Goal: Check status: Check status

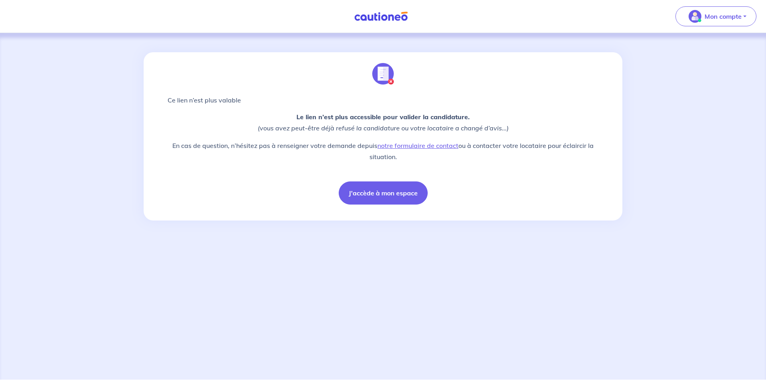
click at [377, 14] on img at bounding box center [381, 17] width 60 height 10
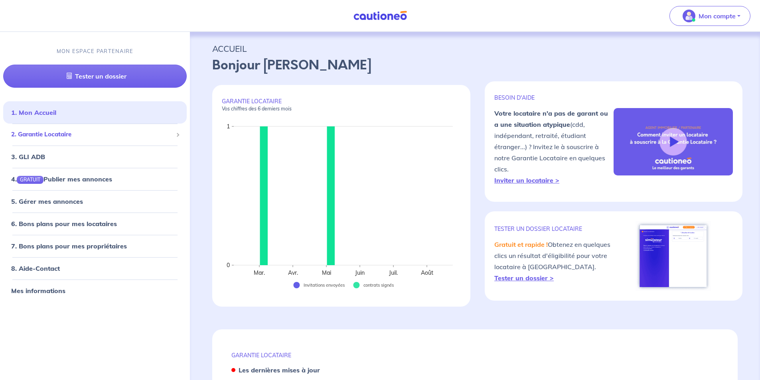
click at [67, 135] on span "2. Garantie Locataire" at bounding box center [92, 134] width 162 height 9
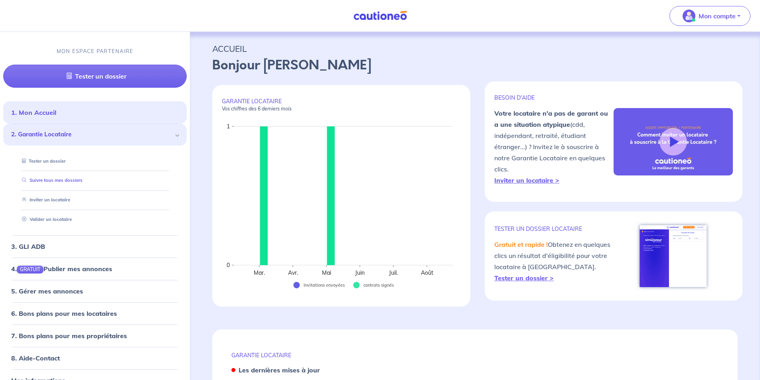
click at [80, 184] on link "Suivre tous mes dossiers" at bounding box center [51, 181] width 64 height 6
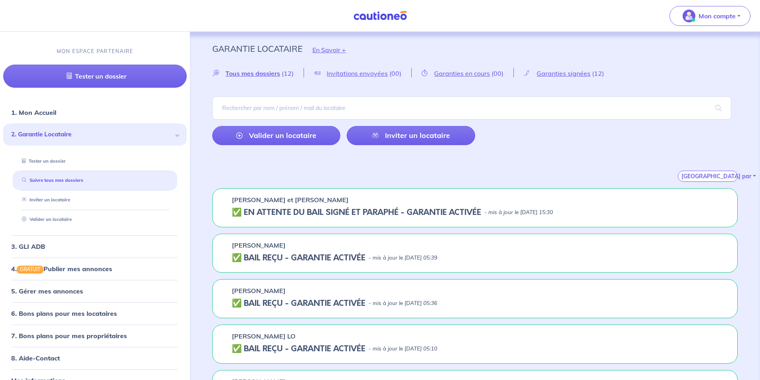
scroll to position [40, 0]
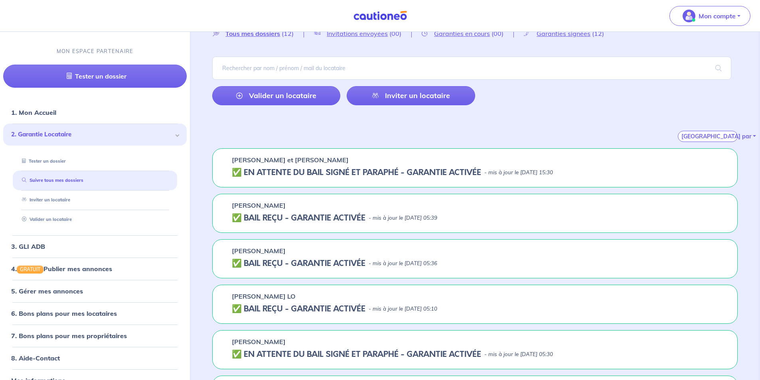
click at [289, 173] on h5 "✅️️️ EN ATTENTE DU BAIL SIGNÉ ET PARAPHÉ - GARANTIE ACTIVÉE" at bounding box center [356, 173] width 249 height 10
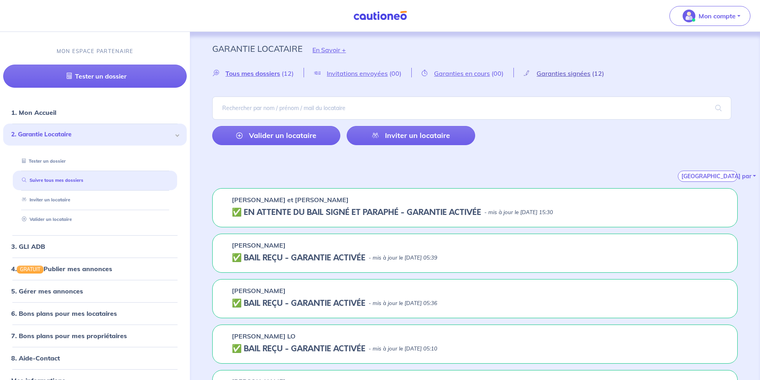
click at [545, 71] on span "Garanties signées" at bounding box center [564, 73] width 54 height 8
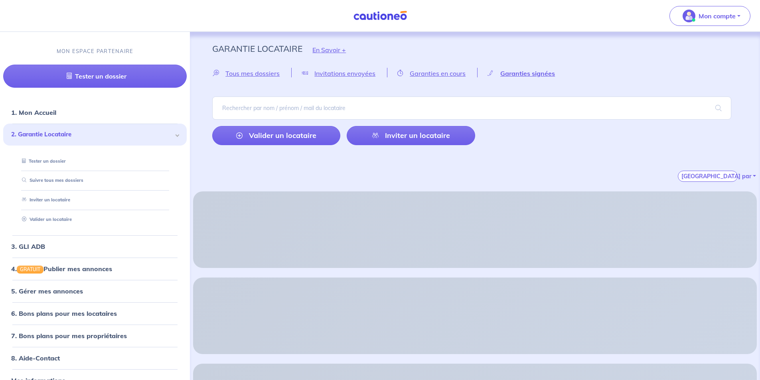
scroll to position [80, 0]
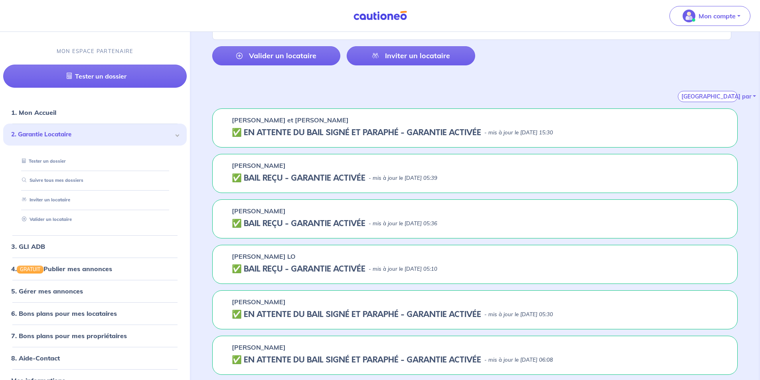
click at [347, 138] on div "Anthony RINIE et Martina GEORGIEVA ✅️️️ EN ATTENTE DU BAIL SIGNÉ ET PARAPHÉ - G…" at bounding box center [475, 128] width 526 height 39
click at [281, 135] on h5 "✅️️️ EN ATTENTE DU BAIL SIGNÉ ET PARAPHÉ - GARANTIE ACTIVÉE" at bounding box center [356, 133] width 249 height 10
click at [291, 131] on h5 "✅️️️ EN ATTENTE DU BAIL SIGNÉ ET PARAPHÉ - GARANTIE ACTIVÉE" at bounding box center [356, 133] width 249 height 10
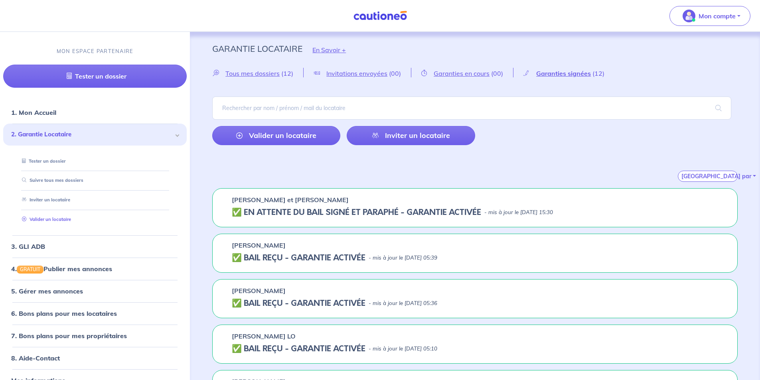
scroll to position [16, 0]
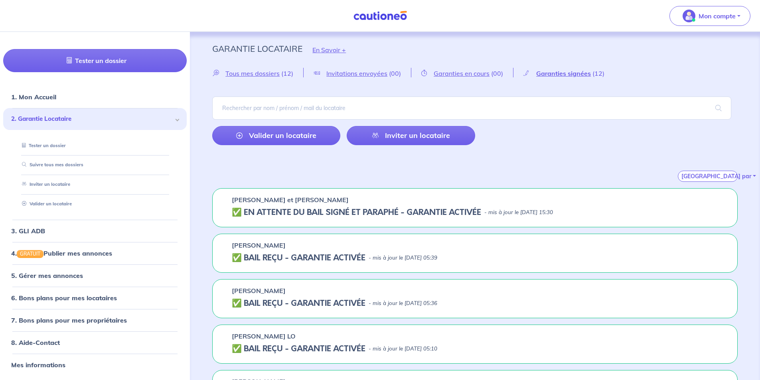
click at [278, 210] on h5 "✅️️️ EN ATTENTE DU BAIL SIGNÉ ET PARAPHÉ - GARANTIE ACTIVÉE" at bounding box center [356, 213] width 249 height 10
click at [269, 75] on span "Tous mes dossiers" at bounding box center [252, 73] width 54 height 8
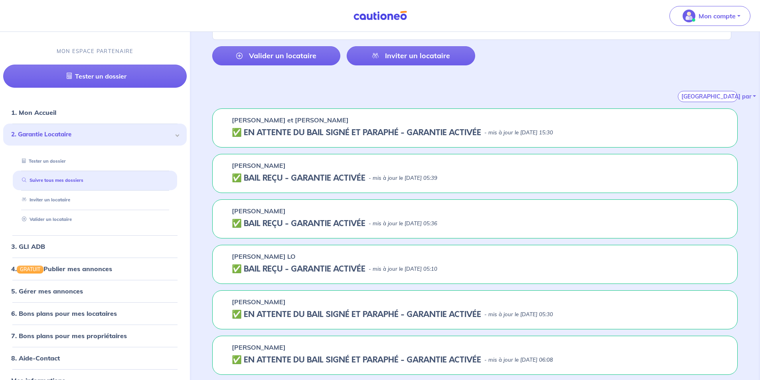
scroll to position [120, 0]
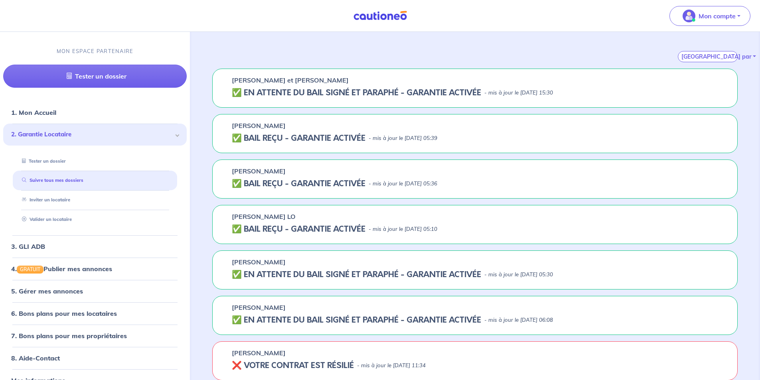
click at [327, 94] on h5 "✅️️️ EN ATTENTE DU BAIL SIGNÉ ET PARAPHÉ - GARANTIE ACTIVÉE" at bounding box center [356, 93] width 249 height 10
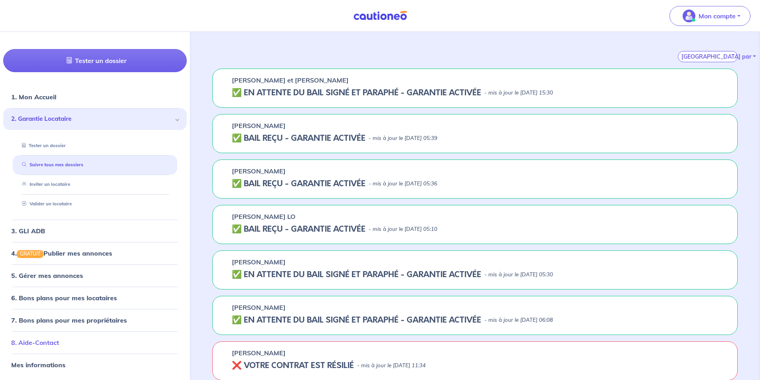
click at [59, 344] on link "8. Aide-Contact" at bounding box center [35, 343] width 48 height 8
click at [275, 87] on div "Anthony RINIE et Martina GEORGIEVA ✅️️️ EN ATTENTE DU BAIL SIGNÉ ET PARAPHÉ - G…" at bounding box center [475, 88] width 526 height 39
click at [296, 221] on div "Momar Talla LO" at bounding box center [475, 217] width 486 height 10
click at [317, 177] on div "Sonia BLAISE ✅ BAIL REÇU - GARANTIE ACTIVÉE - mis à jour le 12 août 2025 à 05:36" at bounding box center [475, 179] width 526 height 39
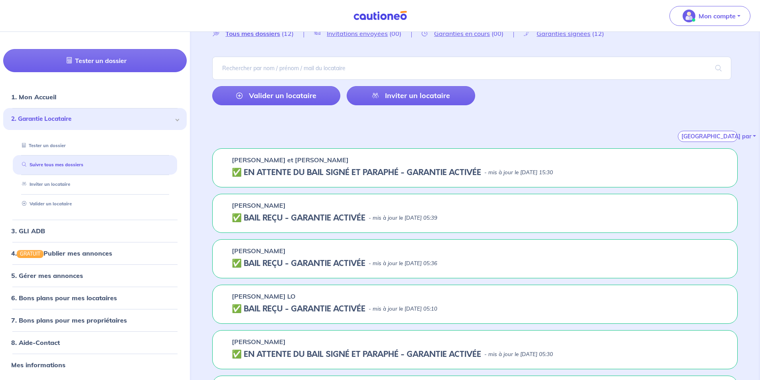
scroll to position [0, 0]
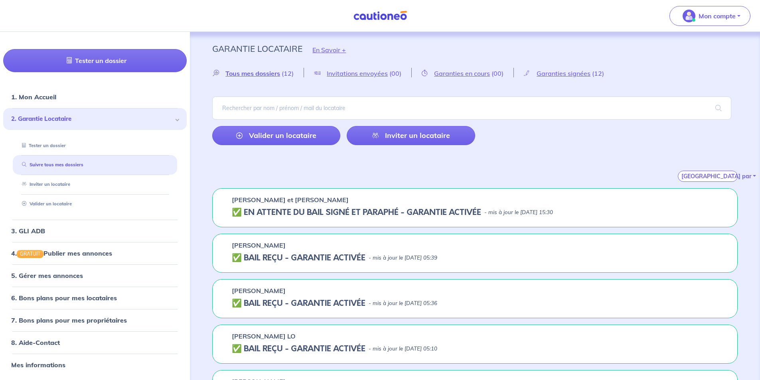
click at [389, 206] on div "Anthony RINIE et Martina GEORGIEVA ✅️️️ EN ATTENTE DU BAIL SIGNÉ ET PARAPHÉ - G…" at bounding box center [475, 207] width 526 height 39
click at [561, 73] on span "Garanties signées" at bounding box center [564, 73] width 54 height 8
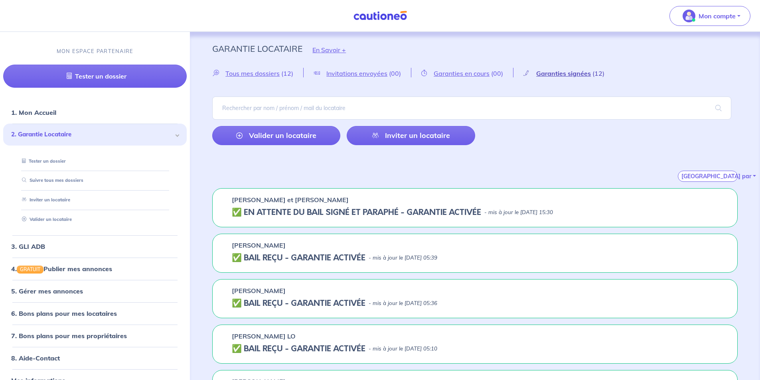
click at [491, 72] on span "(00)" at bounding box center [497, 73] width 12 height 8
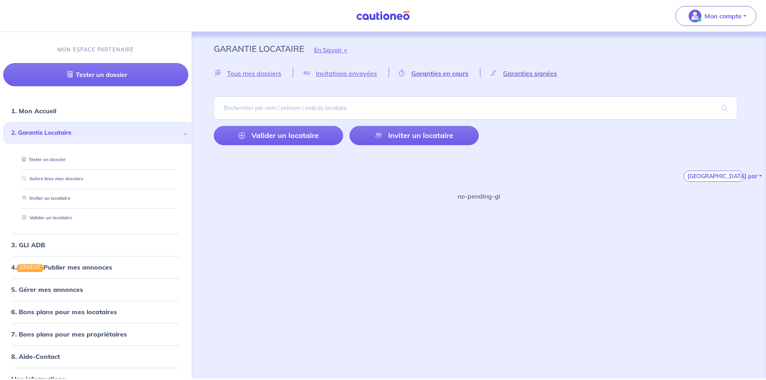
click at [516, 72] on span "Garanties signées" at bounding box center [530, 73] width 54 height 8
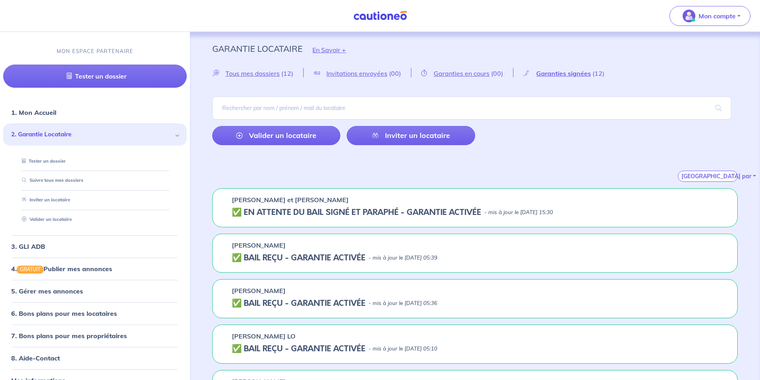
scroll to position [40, 0]
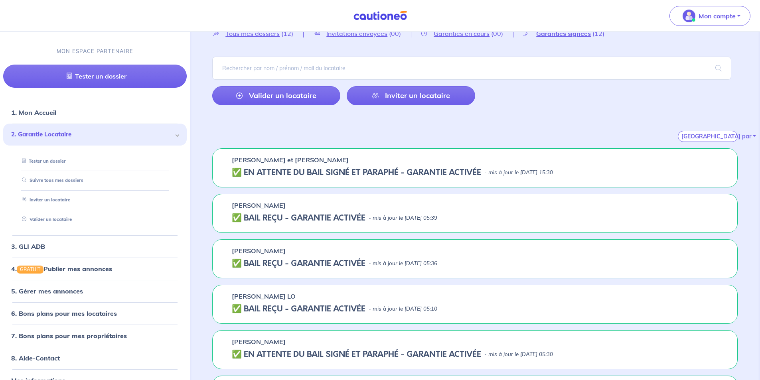
click at [359, 170] on h5 "✅️️️ EN ATTENTE DU BAIL SIGNÉ ET PARAPHÉ - GARANTIE ACTIVÉE" at bounding box center [356, 173] width 249 height 10
click at [361, 165] on div "Anthony RINIE et Martina GEORGIEVA ✅️️️ EN ATTENTE DU BAIL SIGNÉ ET PARAPHÉ - G…" at bounding box center [475, 167] width 526 height 39
click at [364, 170] on h5 "✅️️️ EN ATTENTE DU BAIL SIGNÉ ET PARAPHÉ - GARANTIE ACTIVÉE" at bounding box center [356, 173] width 249 height 10
